Goal: Register for event/course

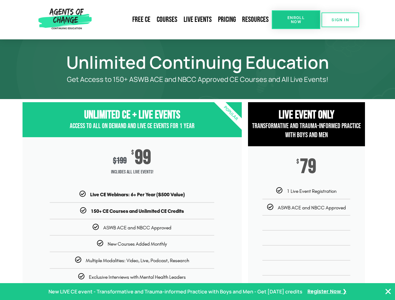
click at [197, 150] on div "$ 199 $ 99 Includes ALL Live Events!" at bounding box center [132, 164] width 219 height 54
click at [256, 20] on link "Resources" at bounding box center [255, 20] width 33 height 14
click at [296, 20] on span "Enroll Now" at bounding box center [296, 20] width 28 height 8
click at [341, 20] on span "SIGN IN" at bounding box center [341, 20] width 18 height 4
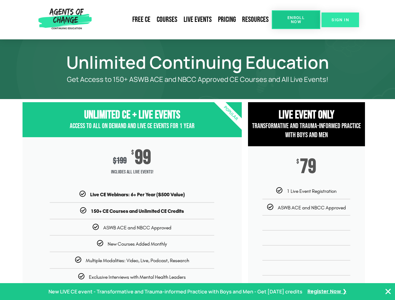
click at [341, 20] on span "SIGN IN" at bounding box center [341, 20] width 18 height 4
click at [197, 292] on p "New LIVE CE event - Transformative and Trauma-informed Practice with Boys and M…" at bounding box center [176, 292] width 254 height 9
click at [388, 292] on icon "Close Banner" at bounding box center [389, 292] width 8 height 8
